Goal: Check status: Check status

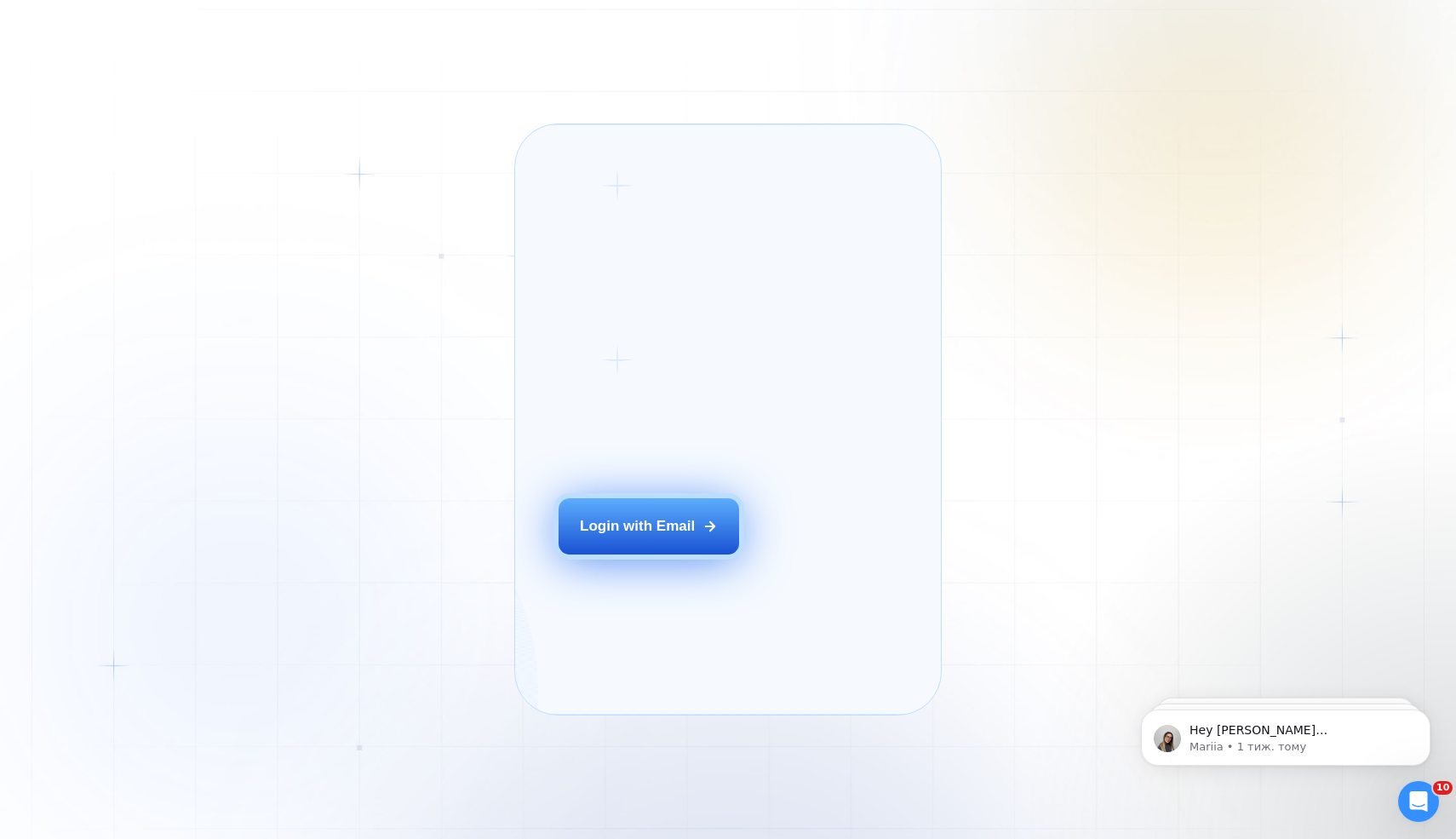
click at [628, 554] on button "Login with Email" at bounding box center [648, 526] width 180 height 56
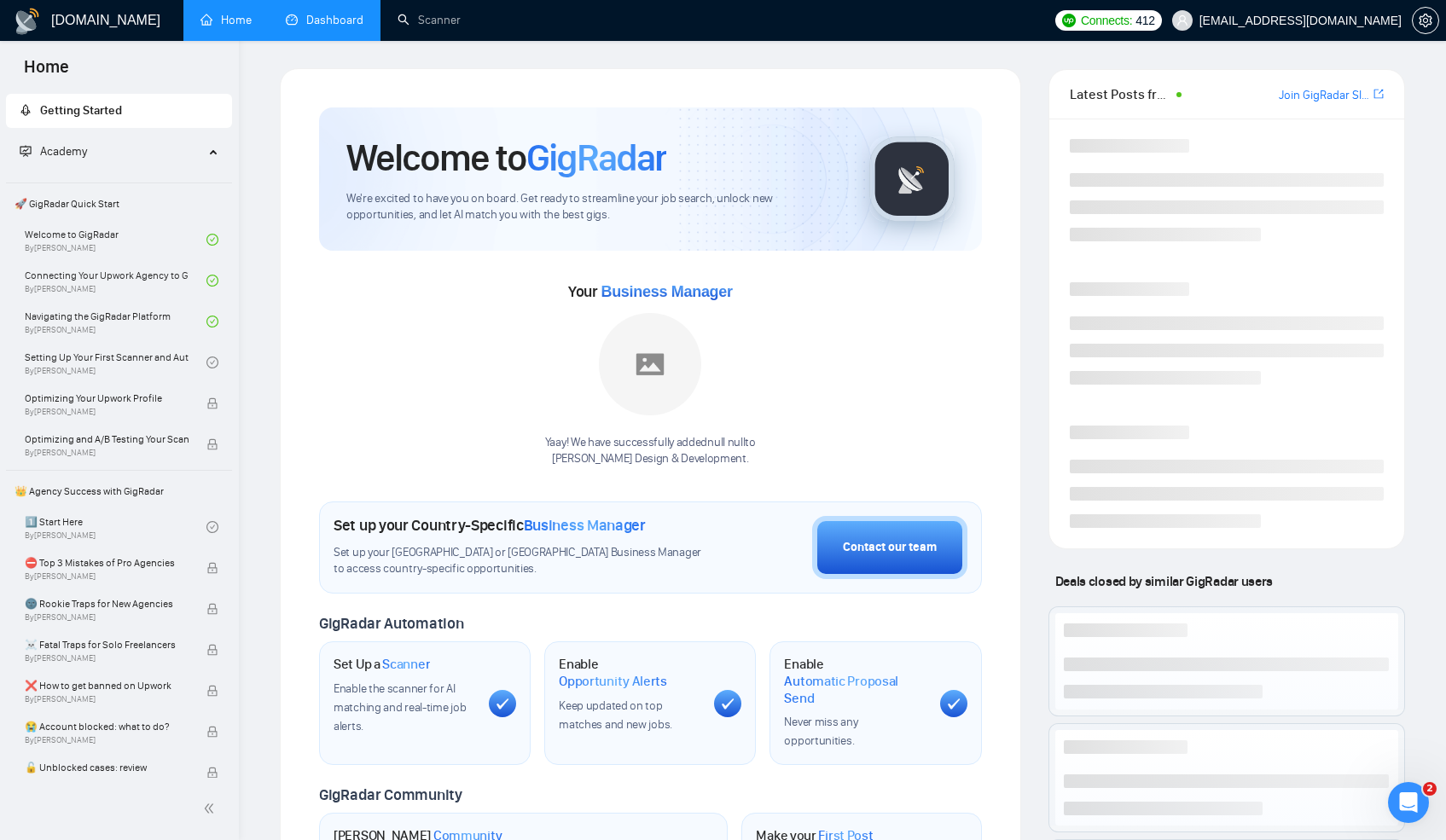
click at [311, 25] on link "Dashboard" at bounding box center [324, 20] width 77 height 15
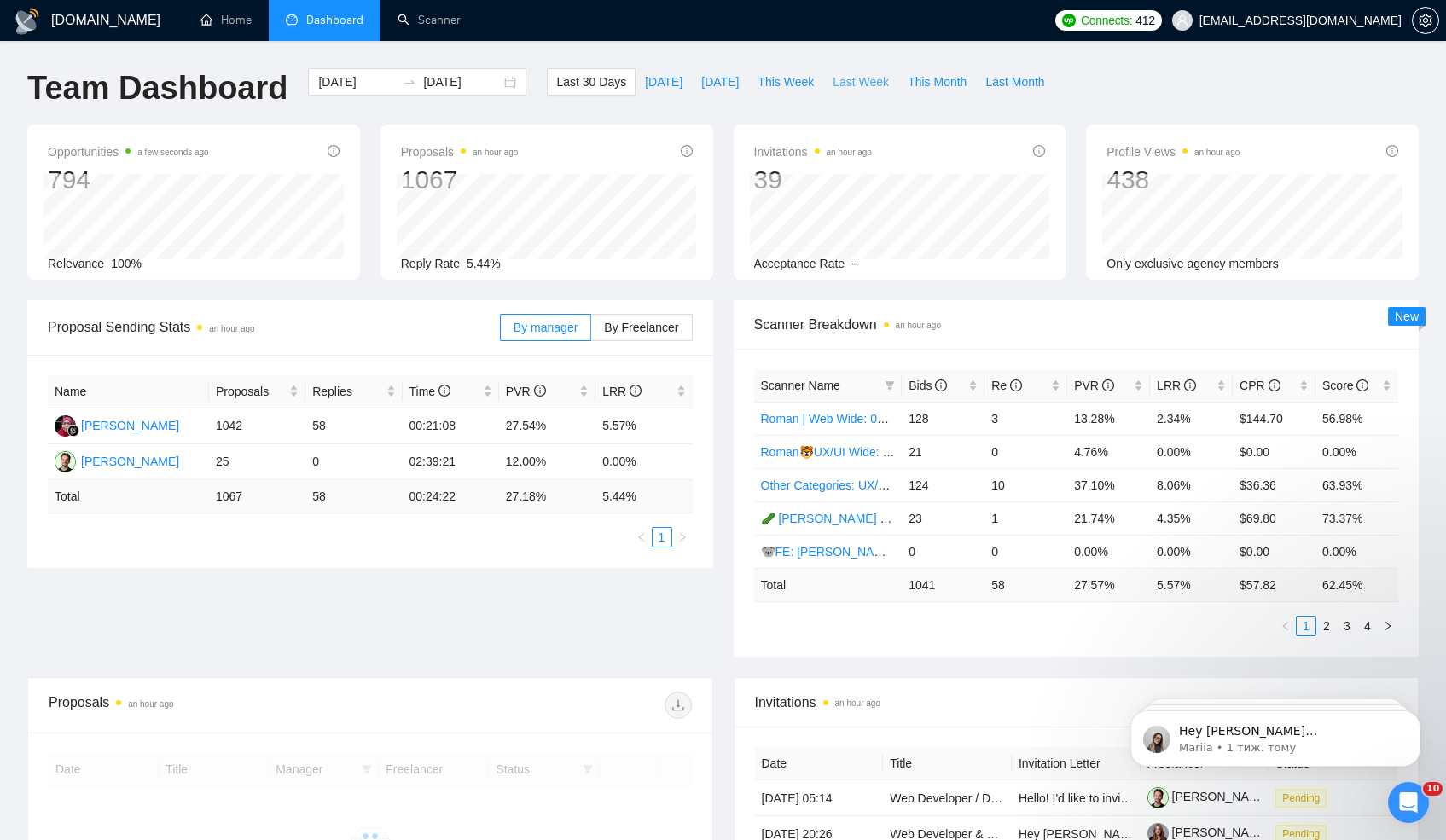
click at [866, 81] on span "Last Week" at bounding box center [860, 82] width 56 height 19
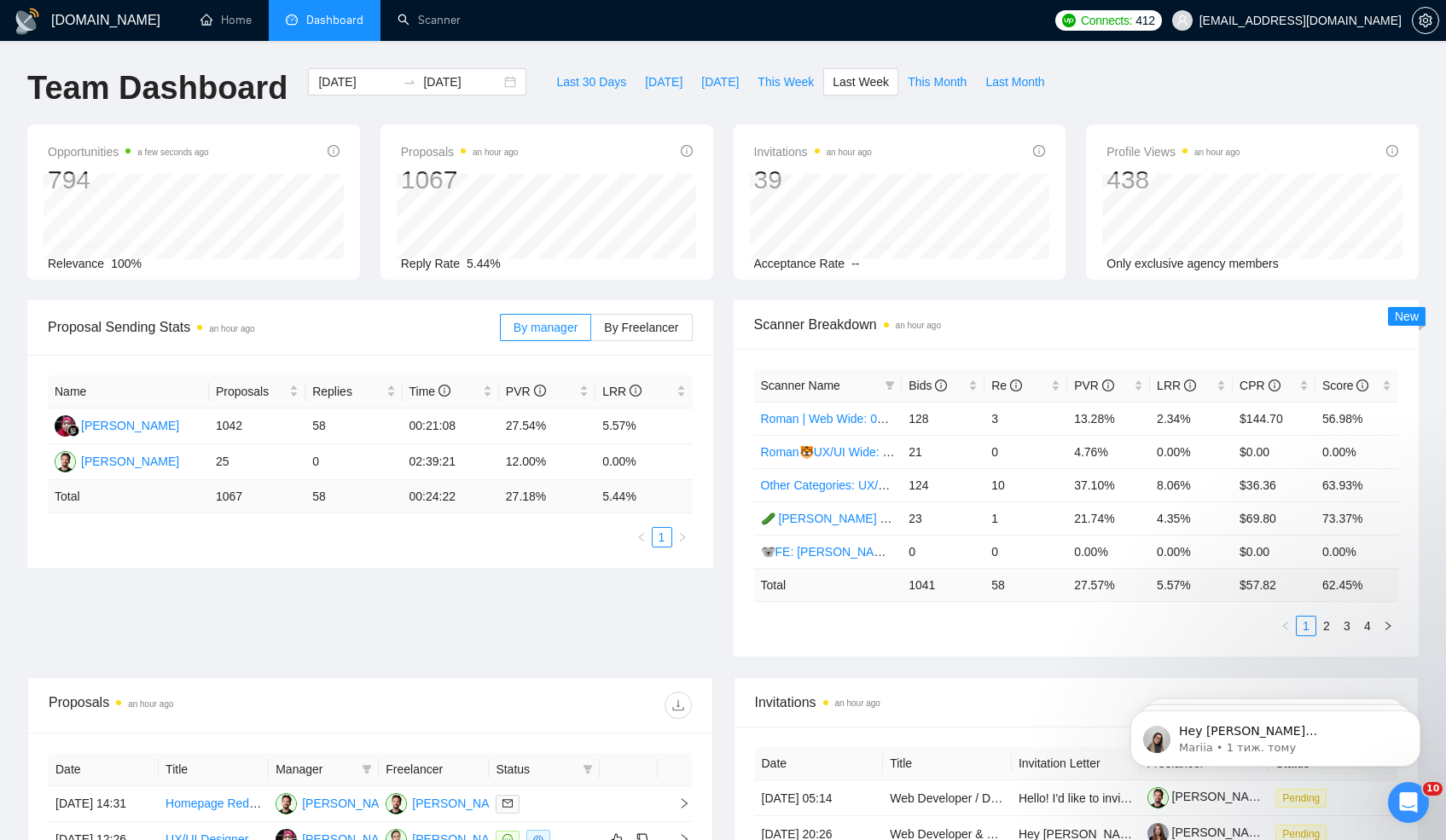
type input "[DATE]"
click at [915, 590] on td "254" at bounding box center [942, 584] width 83 height 34
copy td "254"
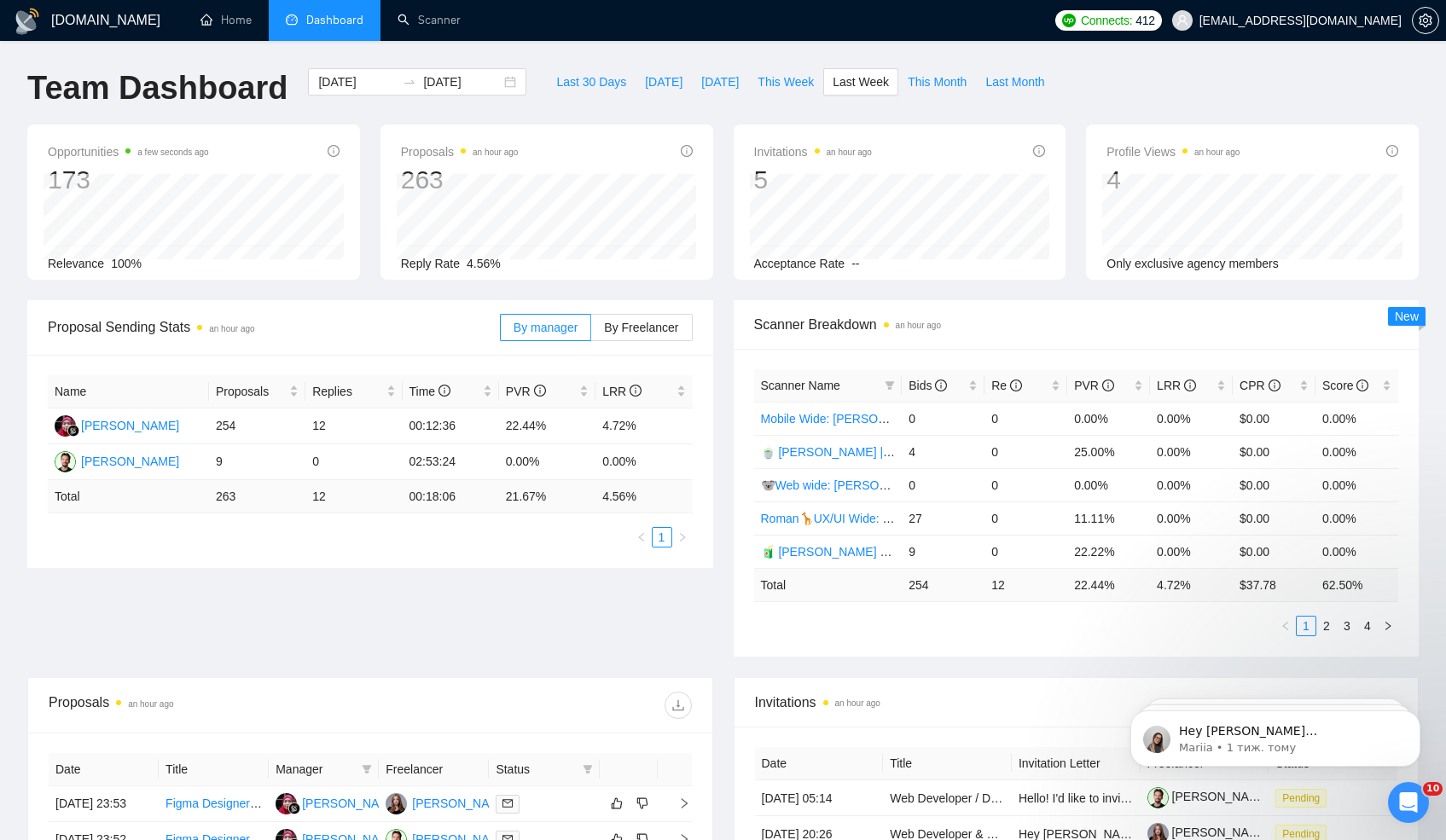
click at [994, 588] on td "12" at bounding box center [1025, 584] width 83 height 34
copy td "12"
click at [1078, 588] on td "22.44 %" at bounding box center [1108, 584] width 83 height 34
drag, startPoint x: 1078, startPoint y: 588, endPoint x: 1104, endPoint y: 588, distance: 26.0
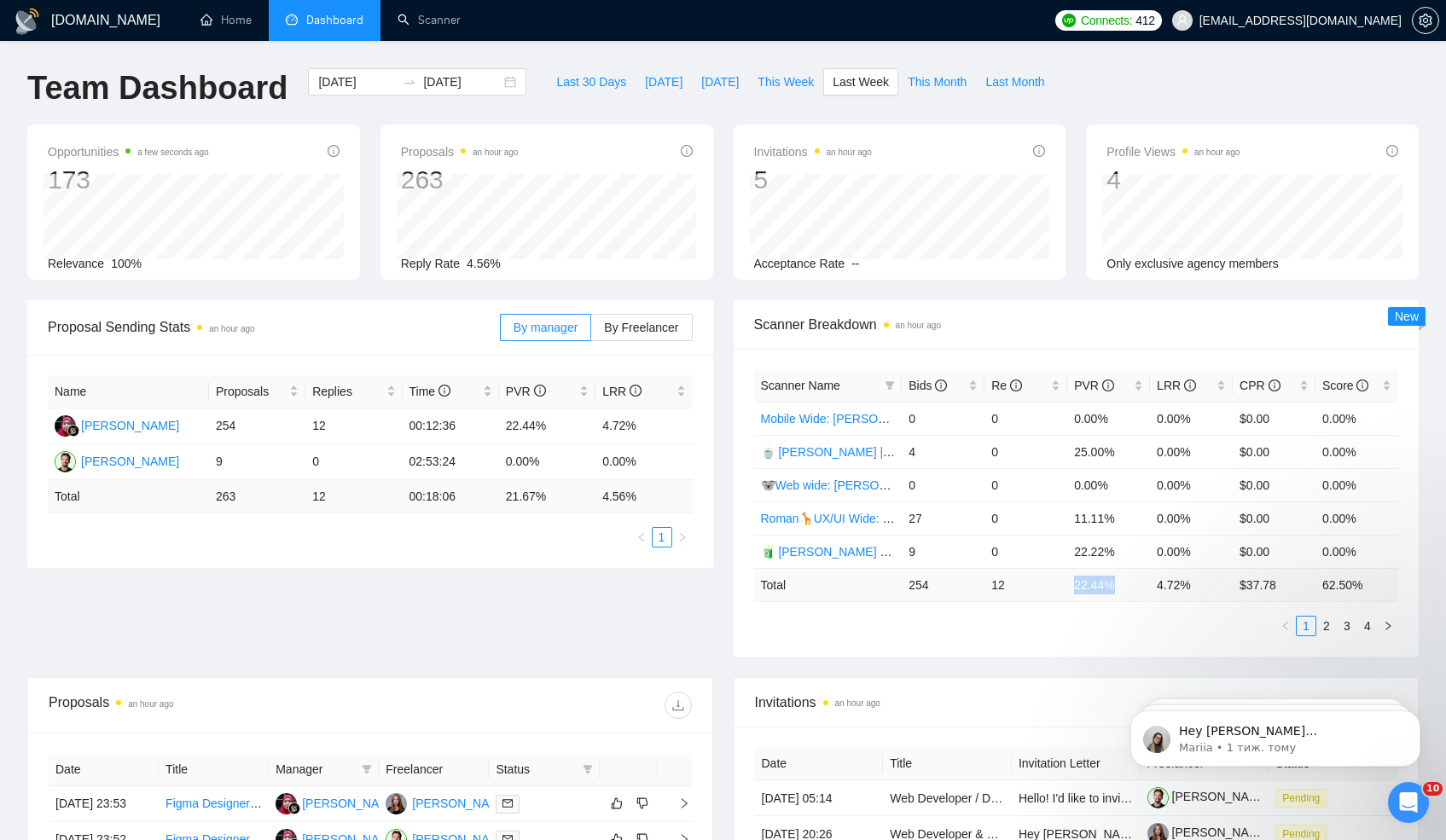
click at [1104, 588] on td "22.44 %" at bounding box center [1108, 584] width 83 height 34
copy td "22.44 %"
drag, startPoint x: 1191, startPoint y: 591, endPoint x: 1147, endPoint y: 591, distance: 44.0
click at [1147, 591] on tr "Total 254 12 22.44 % 4.72 % $ 37.78 62.50 %" at bounding box center [1076, 584] width 645 height 34
copy tr "4.72 %"
